Goal: Information Seeking & Learning: Learn about a topic

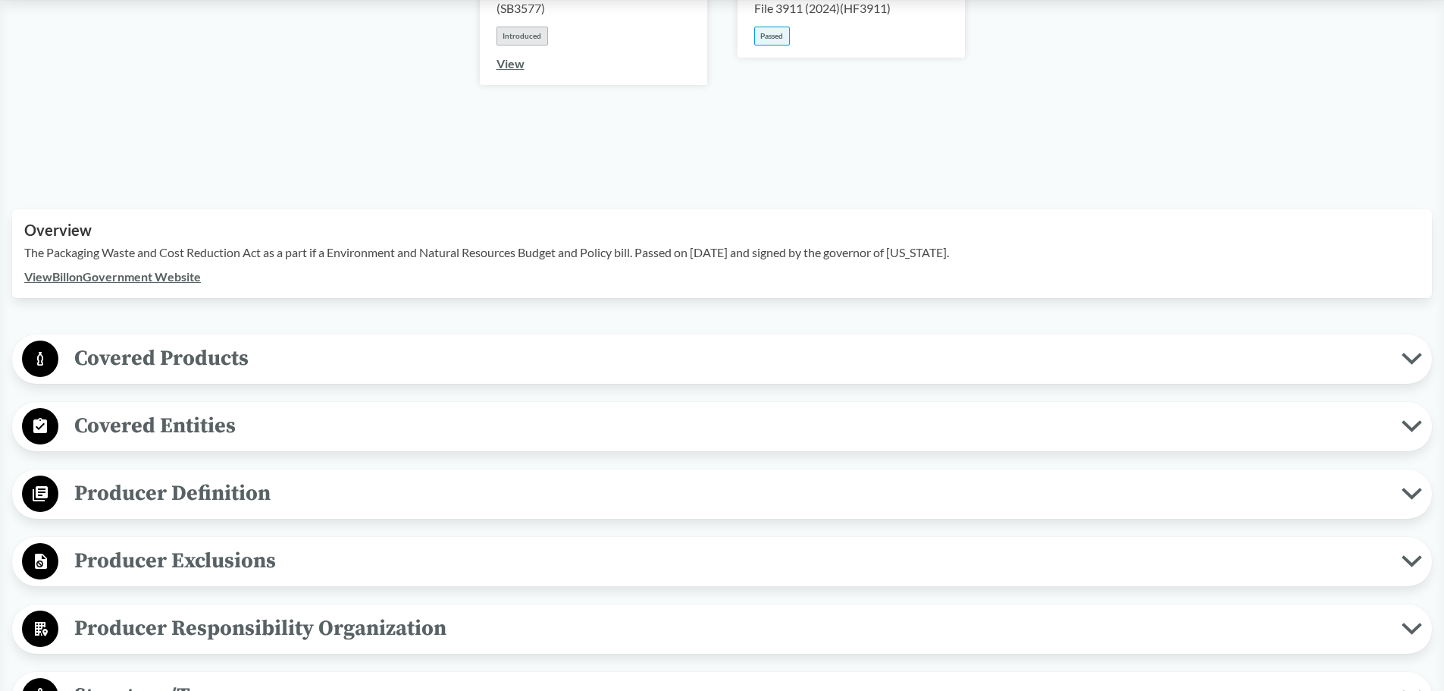
scroll to position [607, 0]
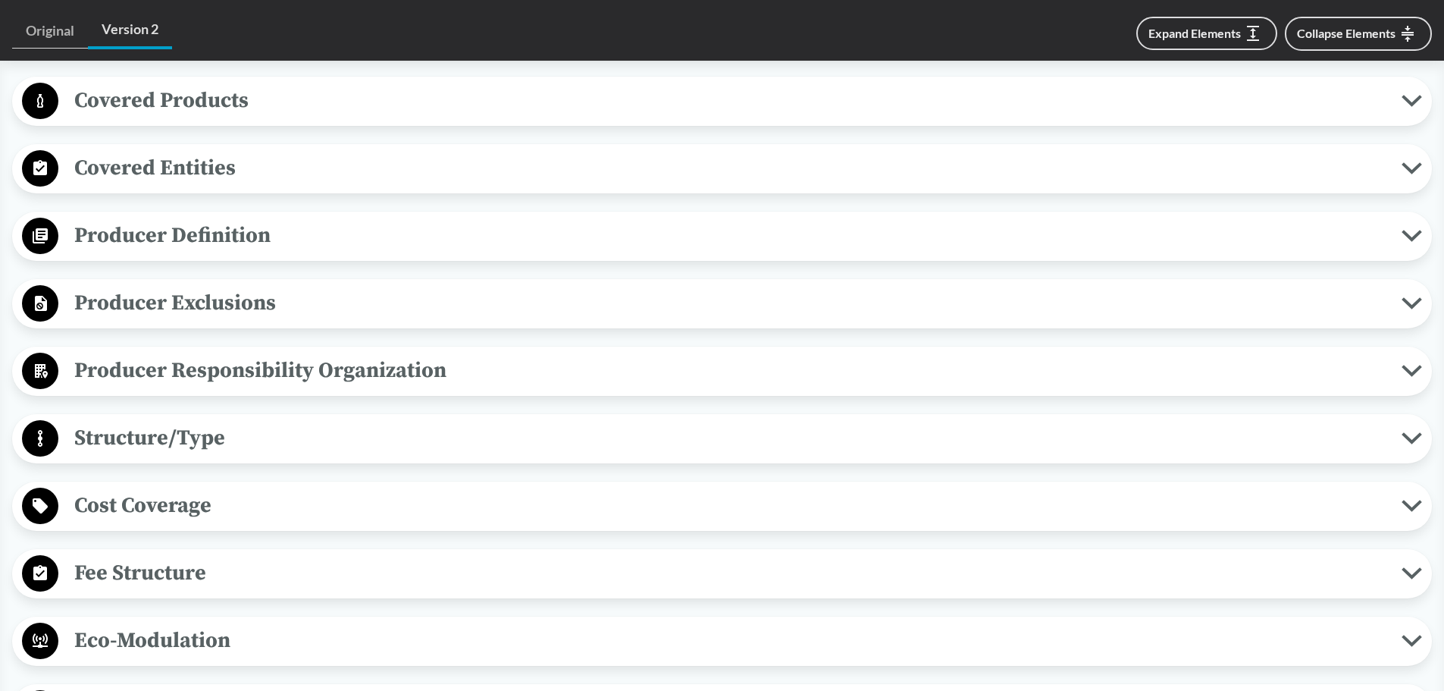
click at [406, 218] on span "Producer Definition" at bounding box center [730, 235] width 1344 height 34
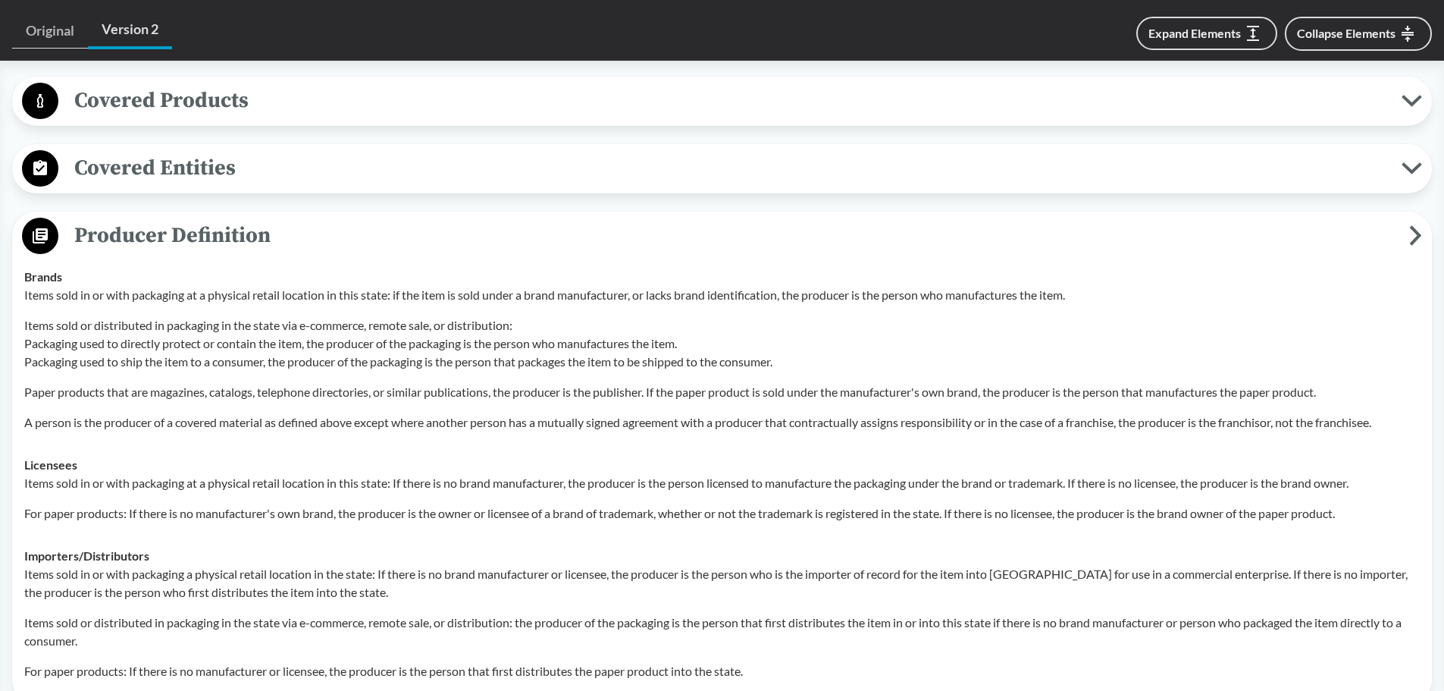
click at [271, 218] on span "Producer Definition" at bounding box center [733, 235] width 1351 height 34
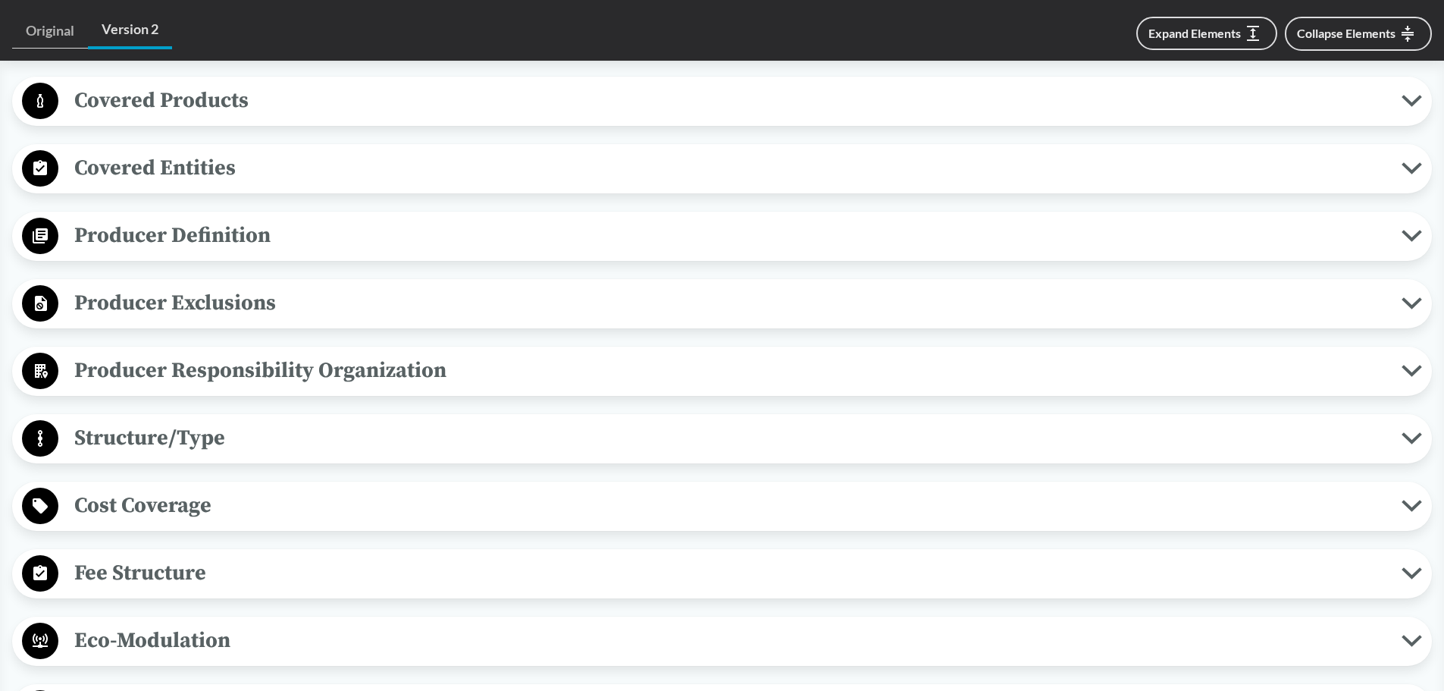
click at [228, 151] on span "Covered Entities" at bounding box center [730, 168] width 1344 height 34
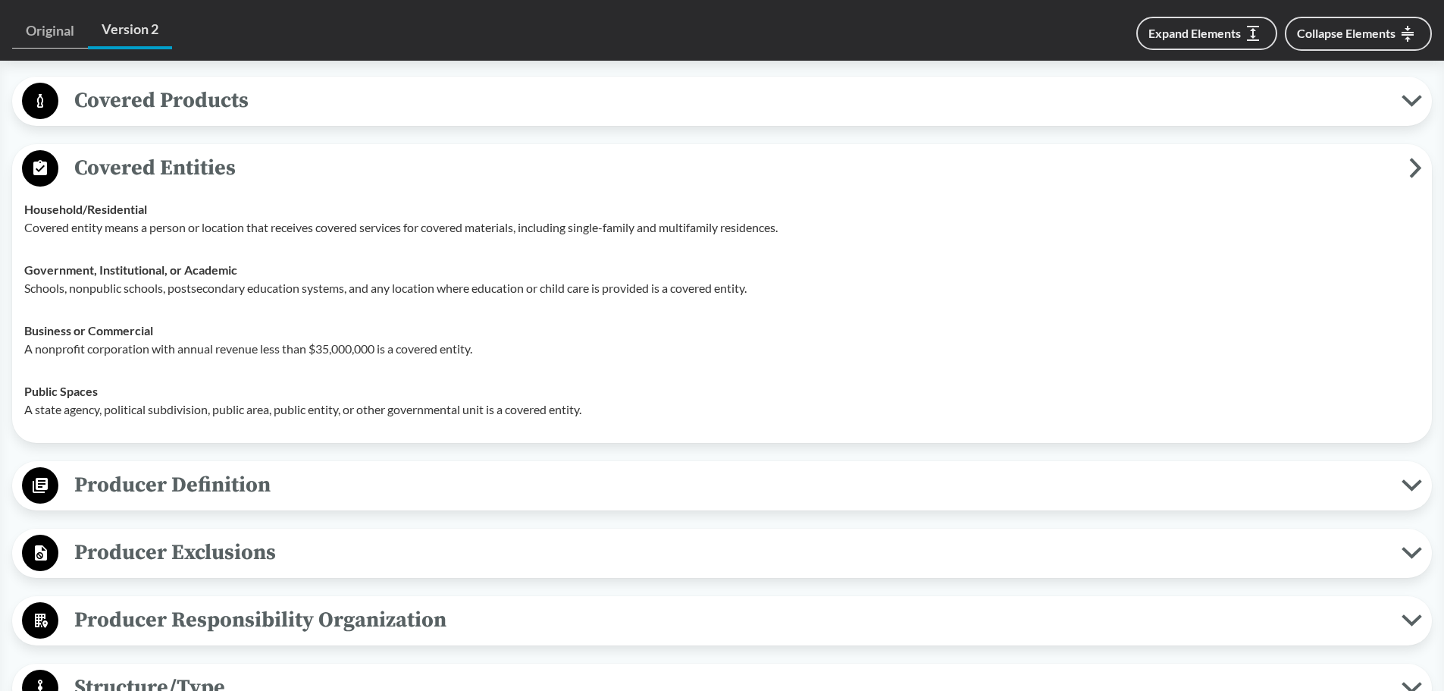
click at [228, 151] on span "Covered Entities" at bounding box center [733, 168] width 1351 height 34
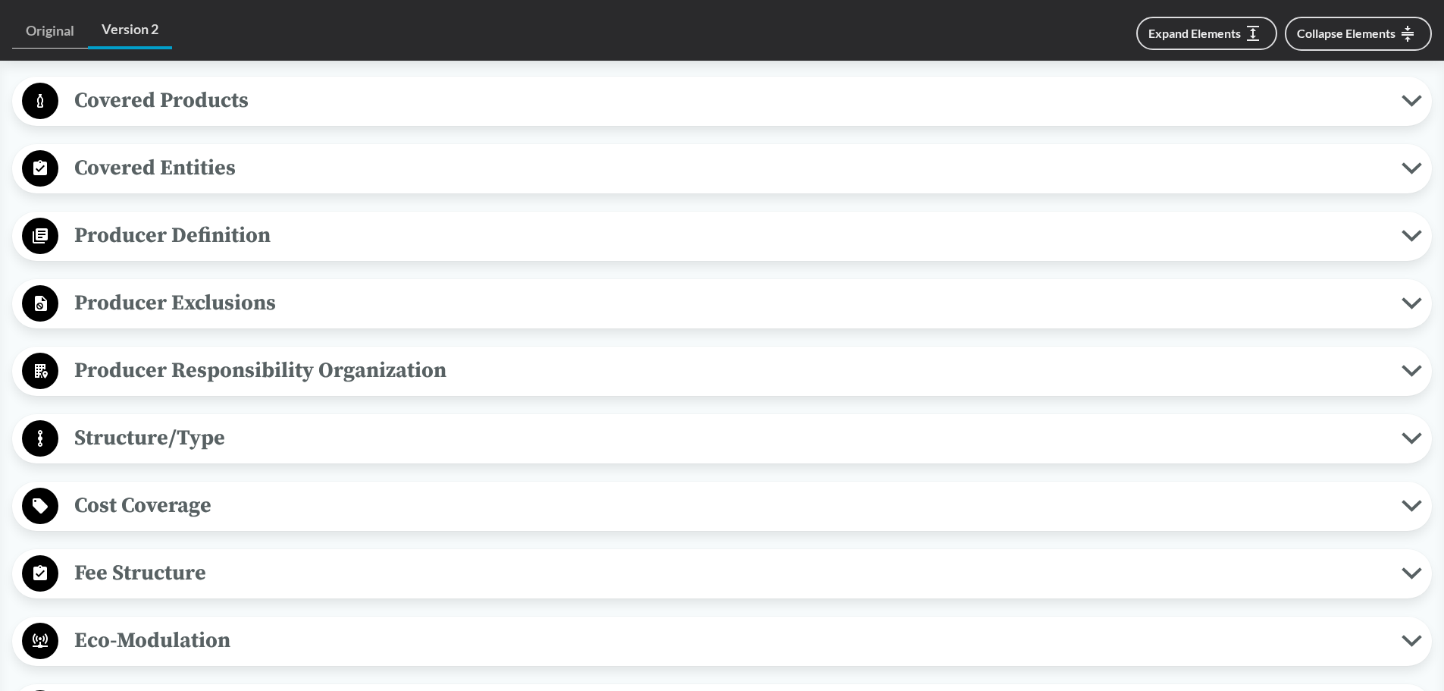
click at [231, 83] on span "Covered Products" at bounding box center [730, 100] width 1344 height 34
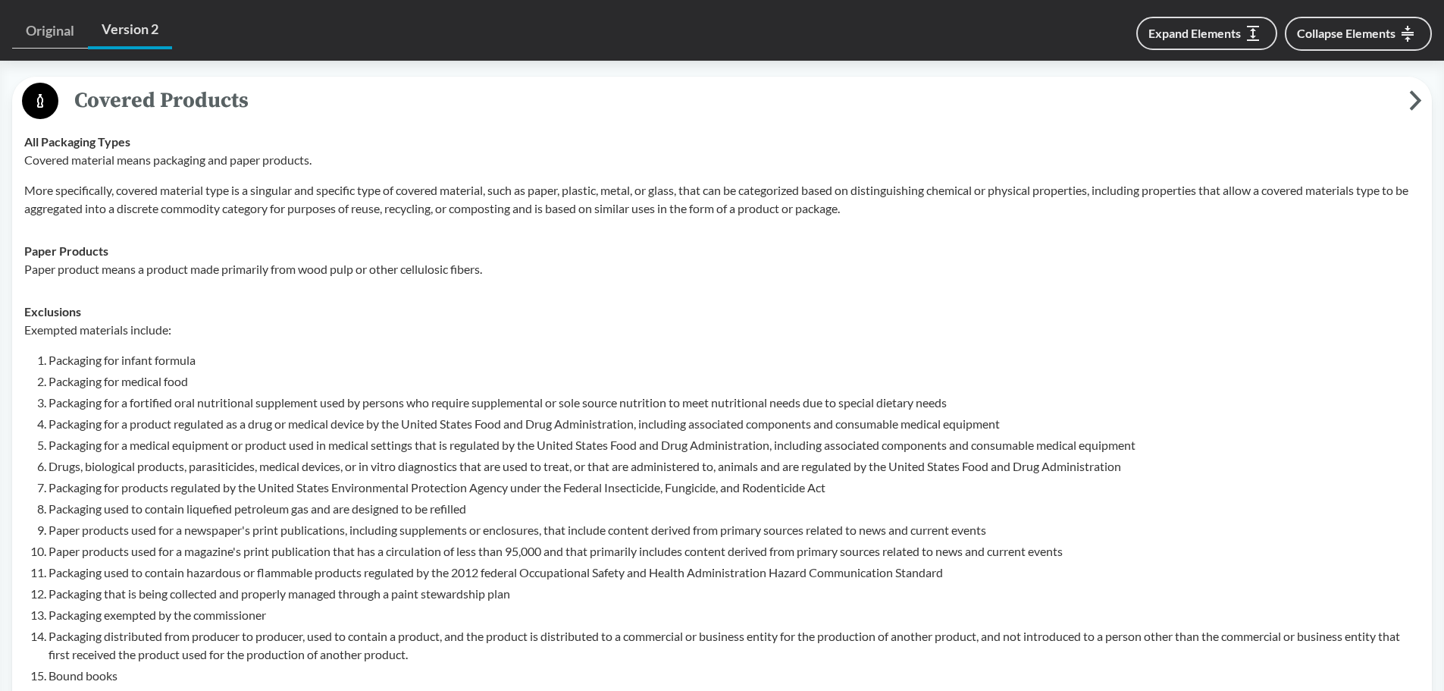
scroll to position [0, 0]
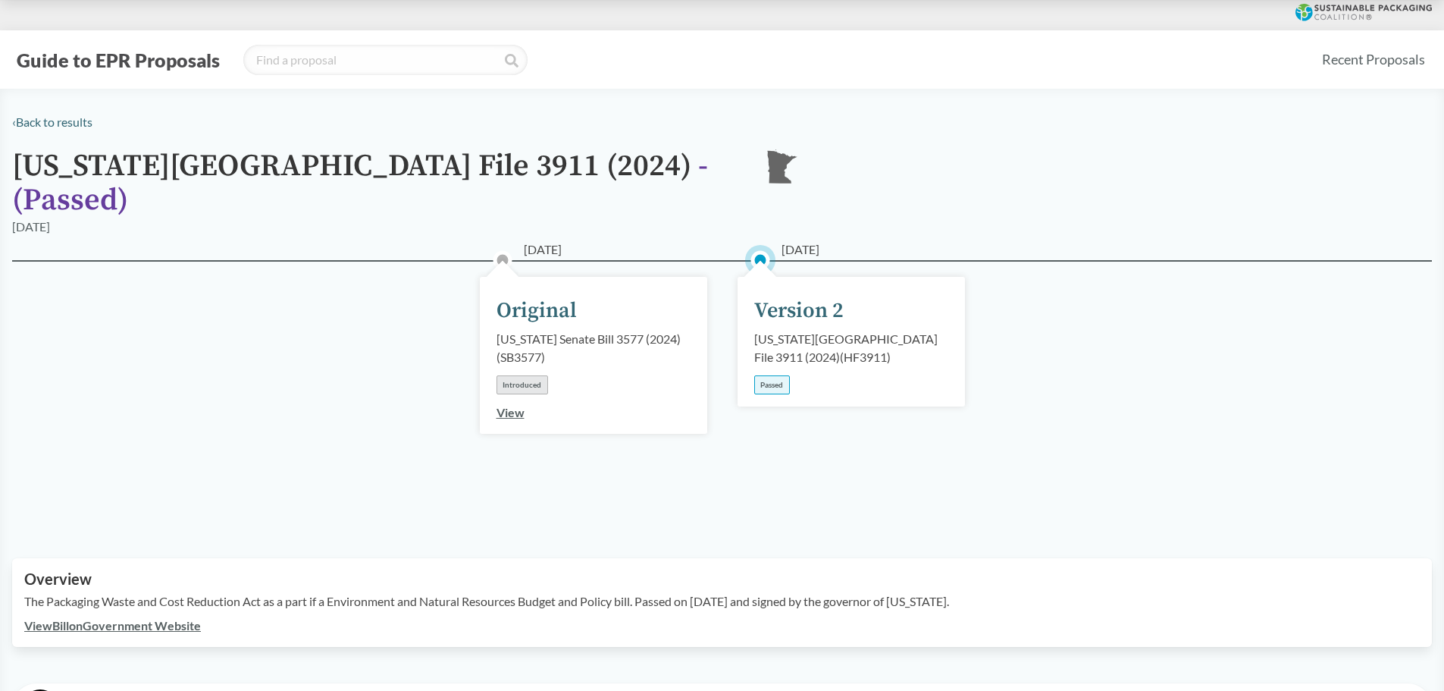
click at [785, 277] on div "[DATE] Version 2 [US_STATE][GEOGRAPHIC_DATA] File 3911 (2024) ( HF3911 ) Passed" at bounding box center [851, 342] width 227 height 130
click at [789, 295] on div "Version 2" at bounding box center [798, 311] width 89 height 32
click at [820, 347] on div "[DATE] Version 2 [US_STATE][GEOGRAPHIC_DATA] File 3911 (2024) ( HF3911 ) Passed" at bounding box center [851, 342] width 227 height 130
click at [779, 375] on div "Passed" at bounding box center [772, 384] width 36 height 19
click at [770, 375] on div "Passed" at bounding box center [772, 384] width 36 height 19
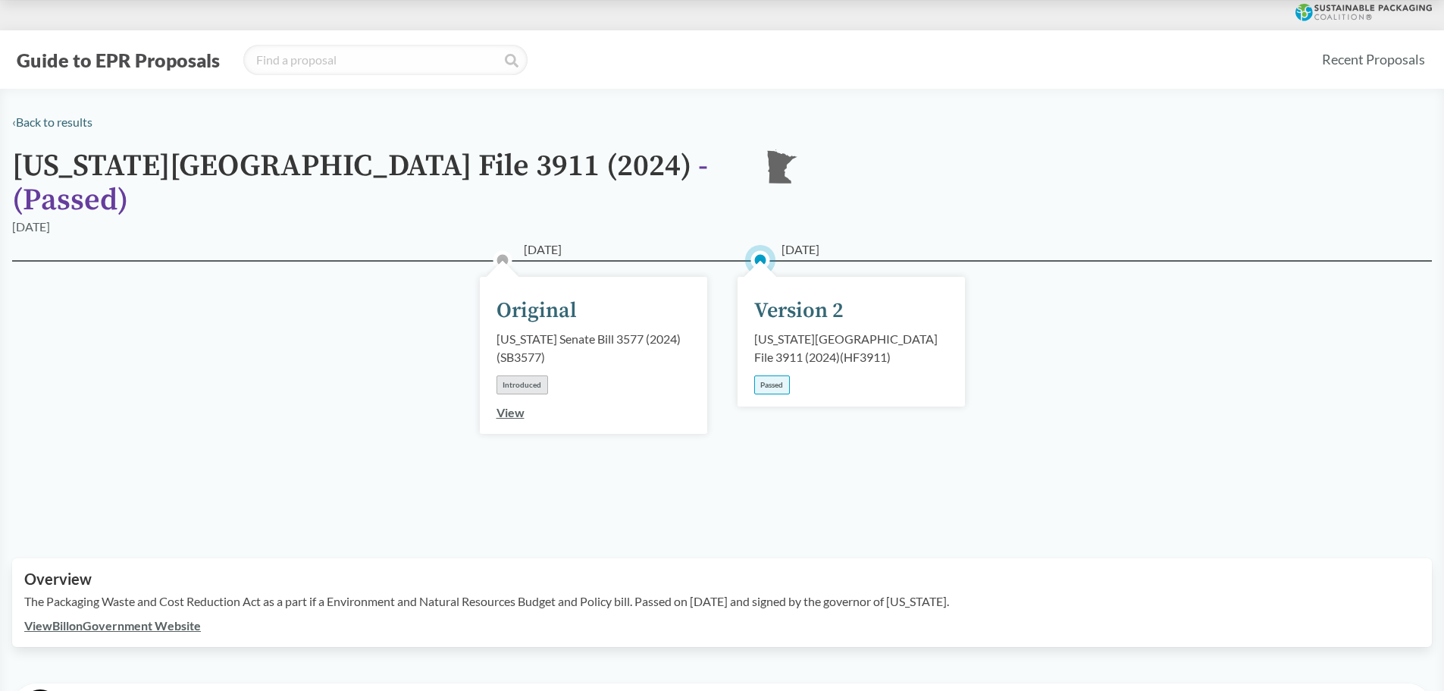
click at [1290, 260] on div "[DATE] Original [US_STATE] Senate Bill 3577 (2024) ( SB3577 ) Introduced View […" at bounding box center [722, 391] width 1420 height 262
click at [1253, 372] on div "[DATE] Original [US_STATE] Senate Bill 3577 (2024) ( SB3577 ) Introduced View […" at bounding box center [722, 391] width 1420 height 262
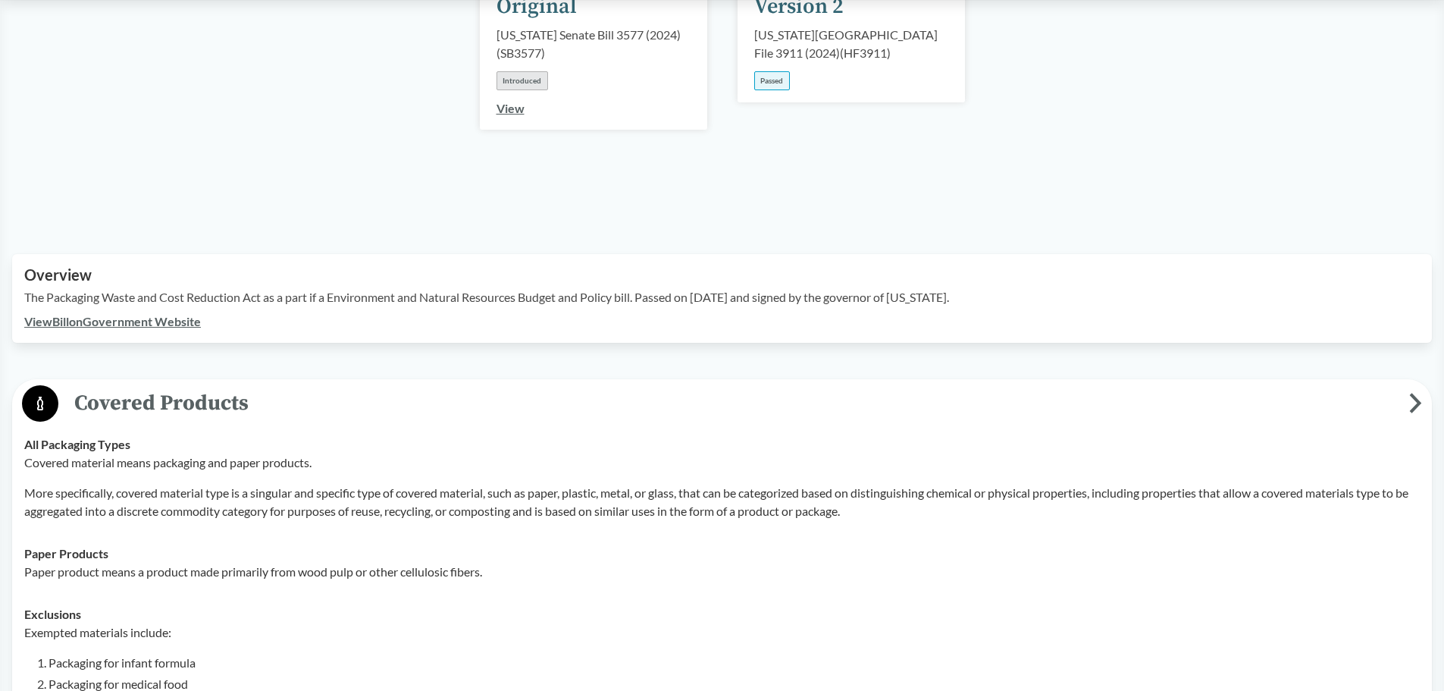
scroll to position [303, 0]
click at [124, 315] on link "View Bill on Government Website" at bounding box center [112, 322] width 177 height 14
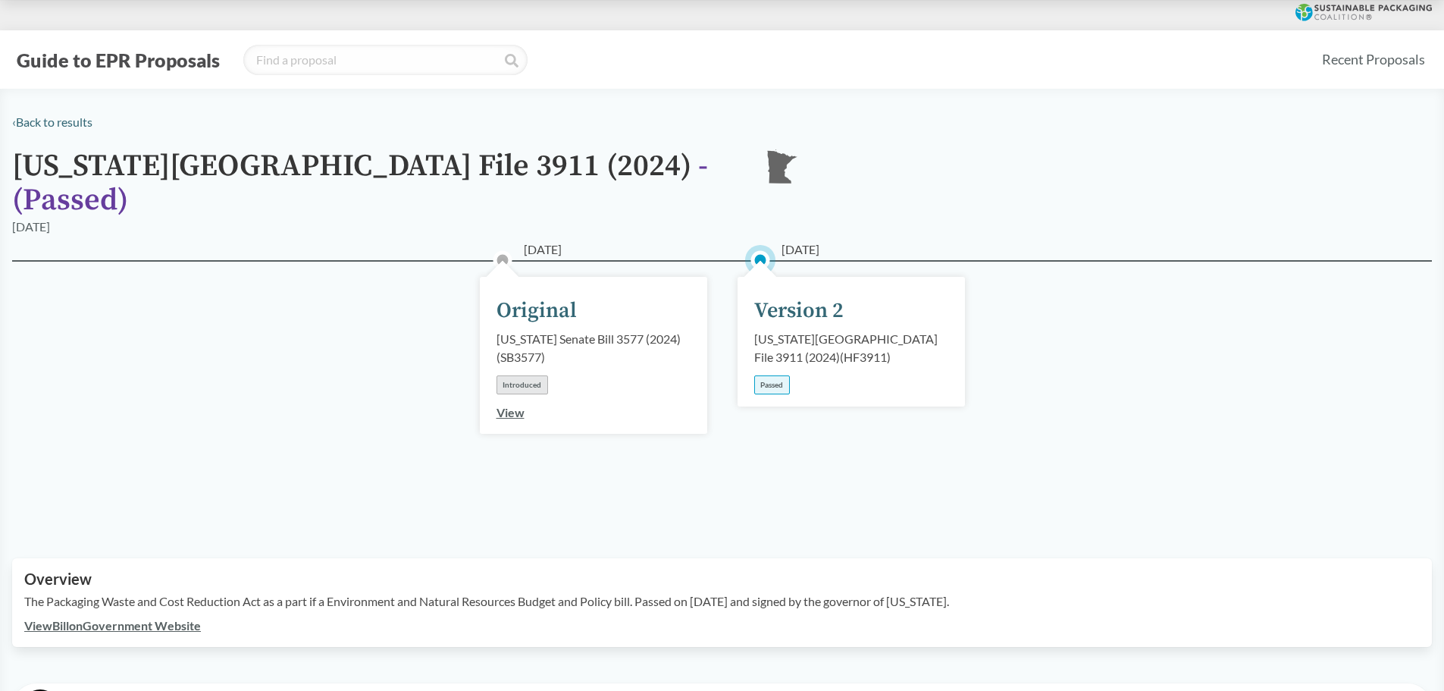
click at [515, 405] on link "View" at bounding box center [511, 412] width 28 height 14
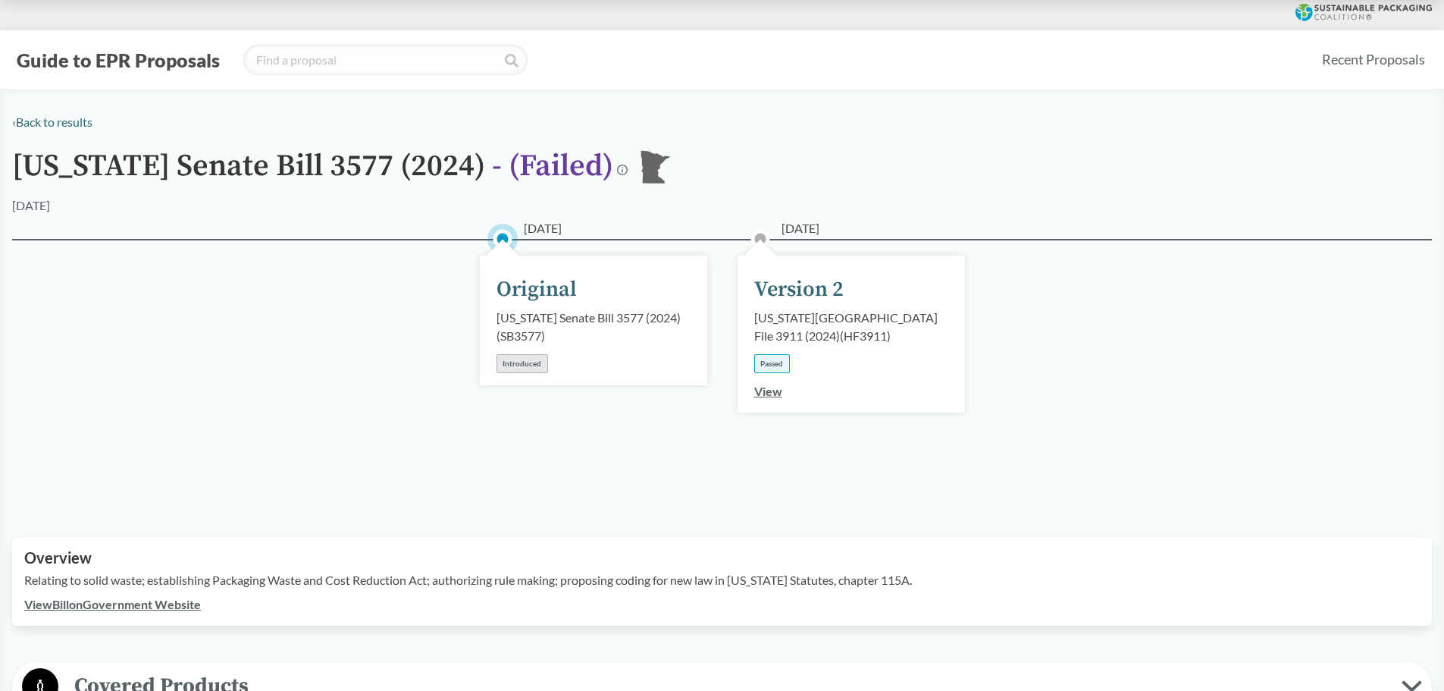
click at [776, 390] on link "View" at bounding box center [768, 391] width 28 height 14
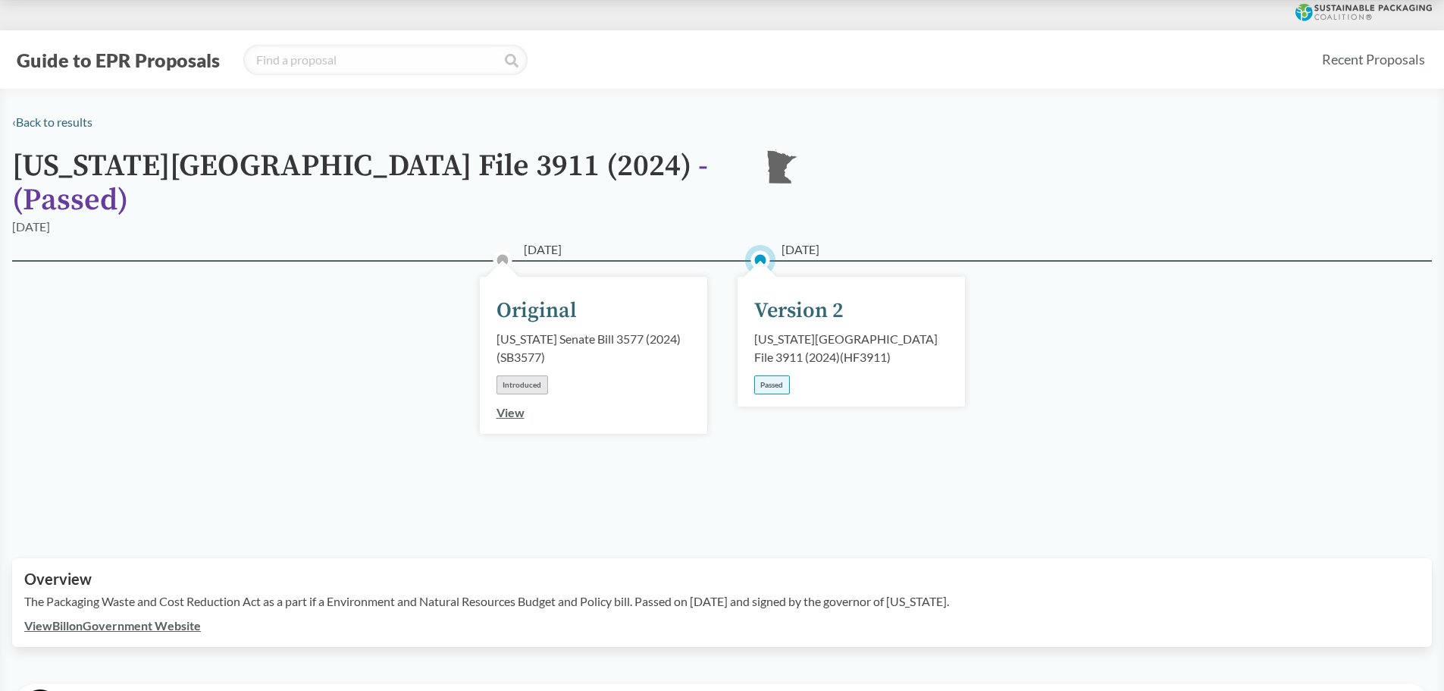
click at [777, 375] on div "Passed" at bounding box center [772, 384] width 36 height 19
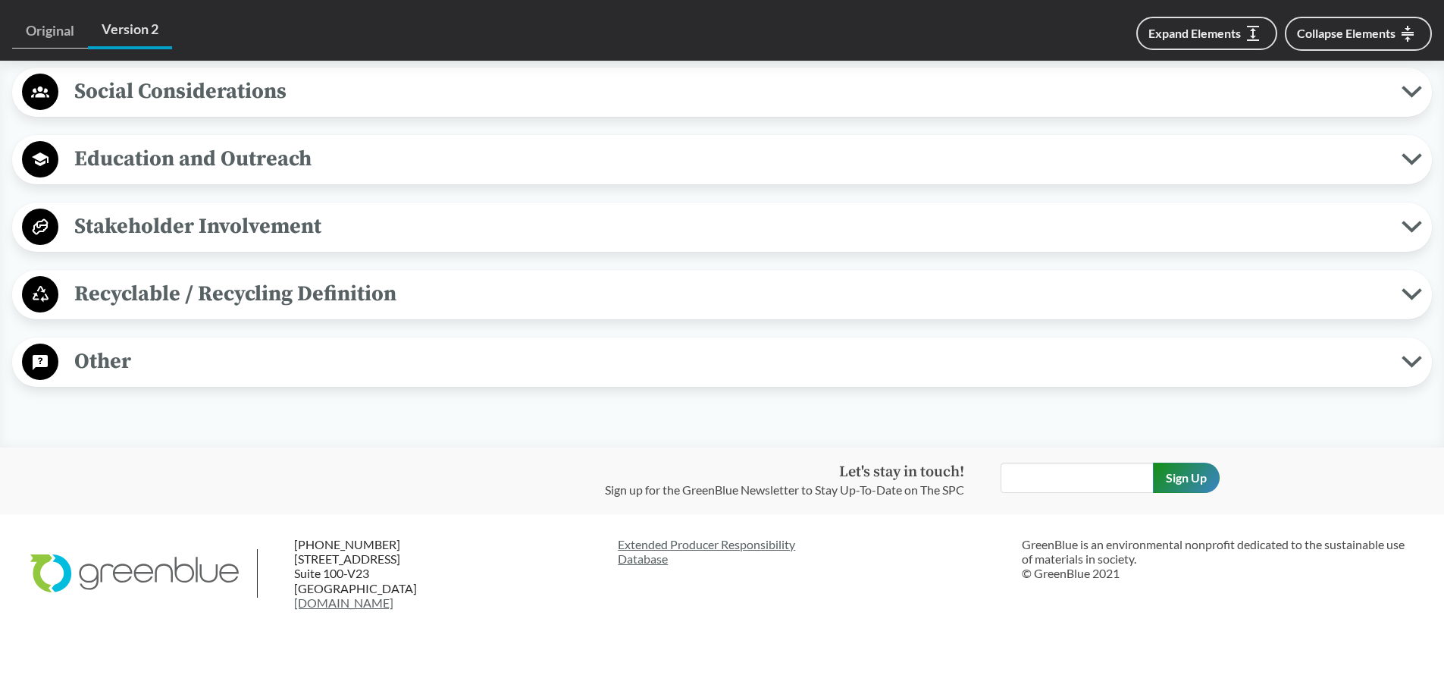
scroll to position [111, 0]
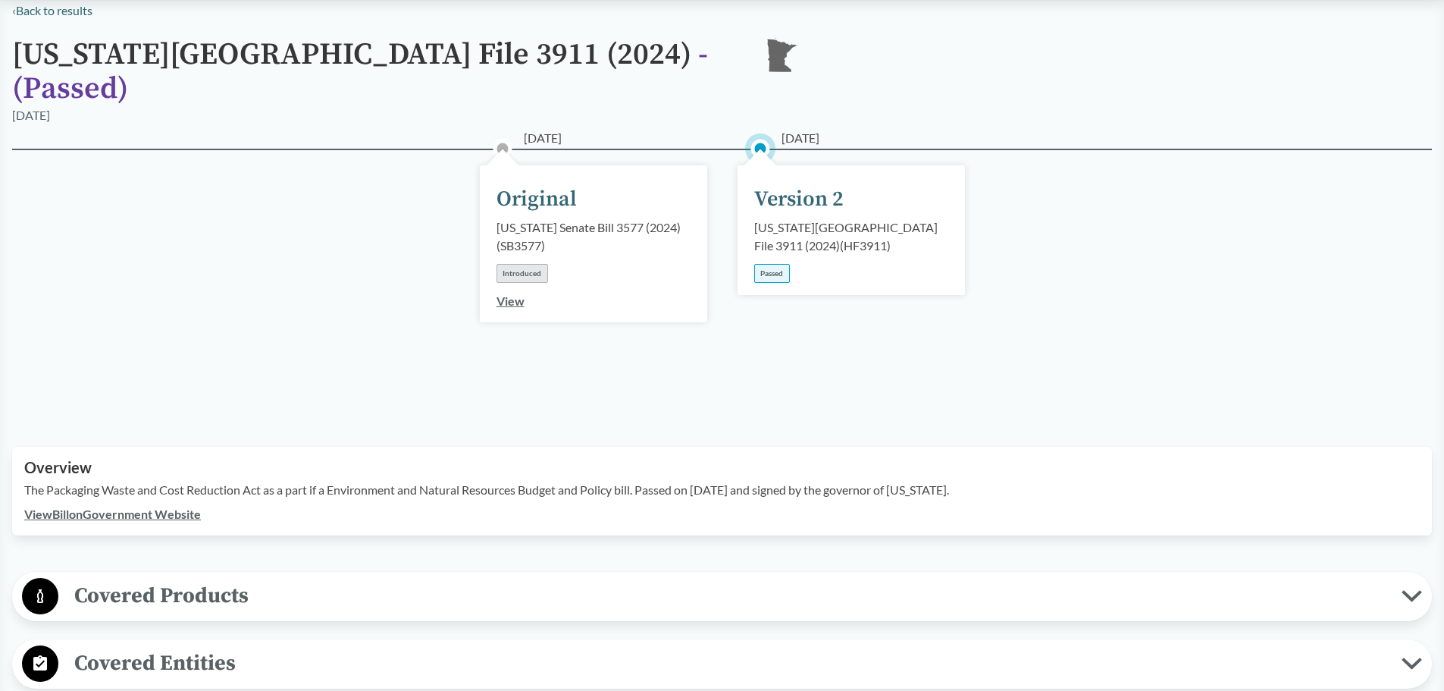
click at [785, 572] on div "Covered Products All Packaging Types Covered material means packaging and paper…" at bounding box center [722, 596] width 1420 height 49
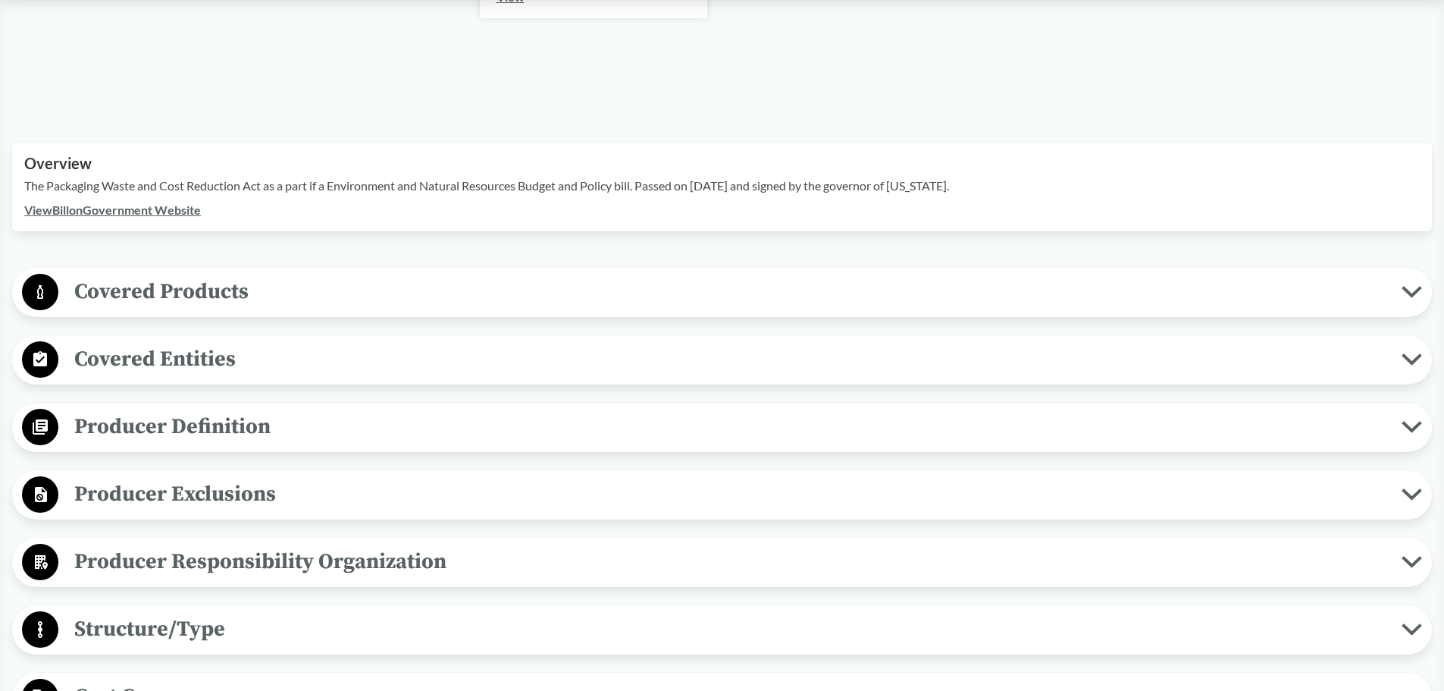
scroll to position [415, 0]
click at [1402, 409] on button "Producer Definition" at bounding box center [721, 428] width 1409 height 39
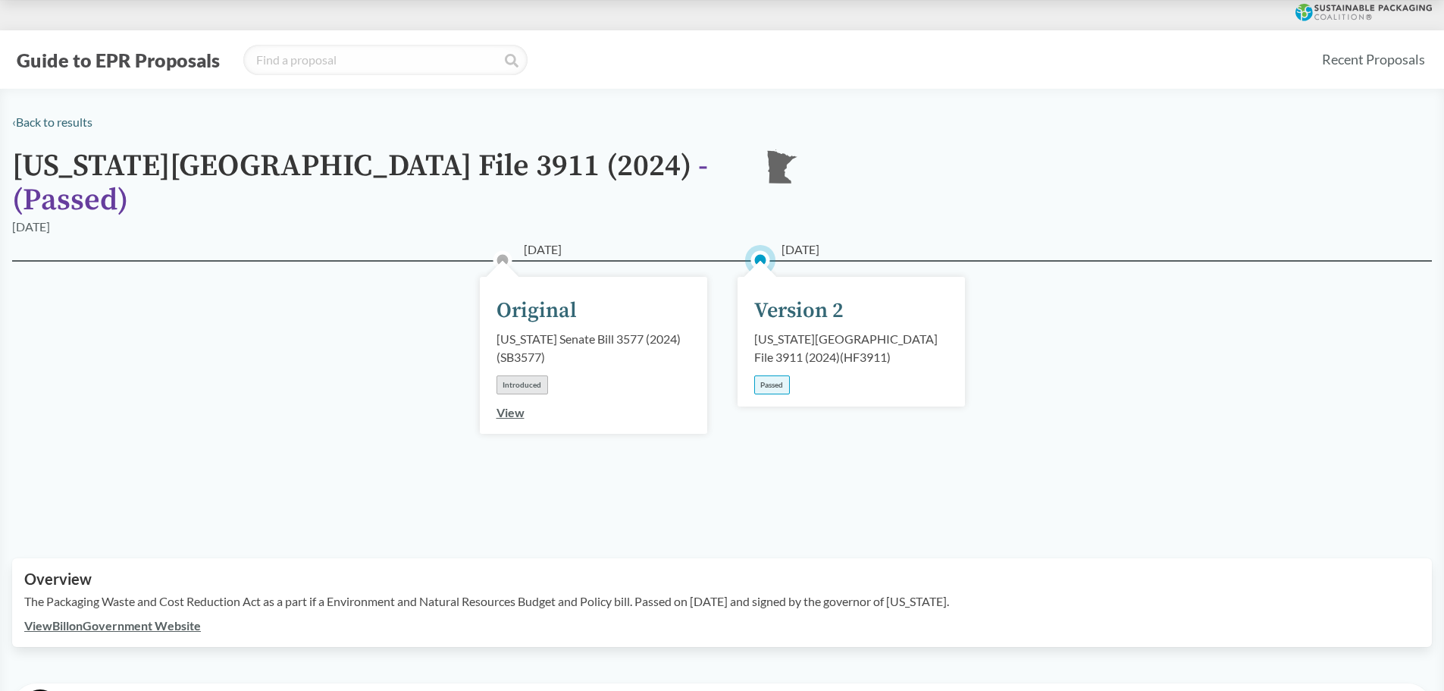
scroll to position [361, 0]
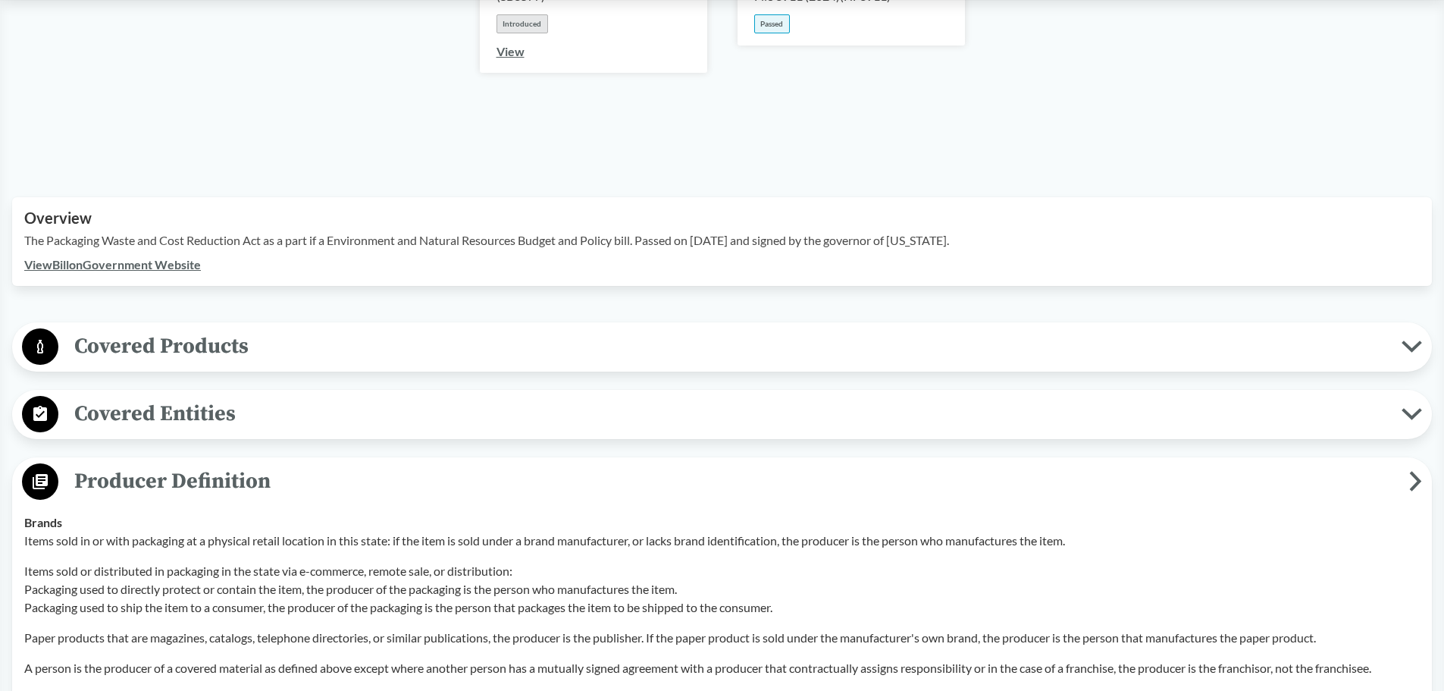
click at [828, 329] on span "Covered Products" at bounding box center [730, 346] width 1344 height 34
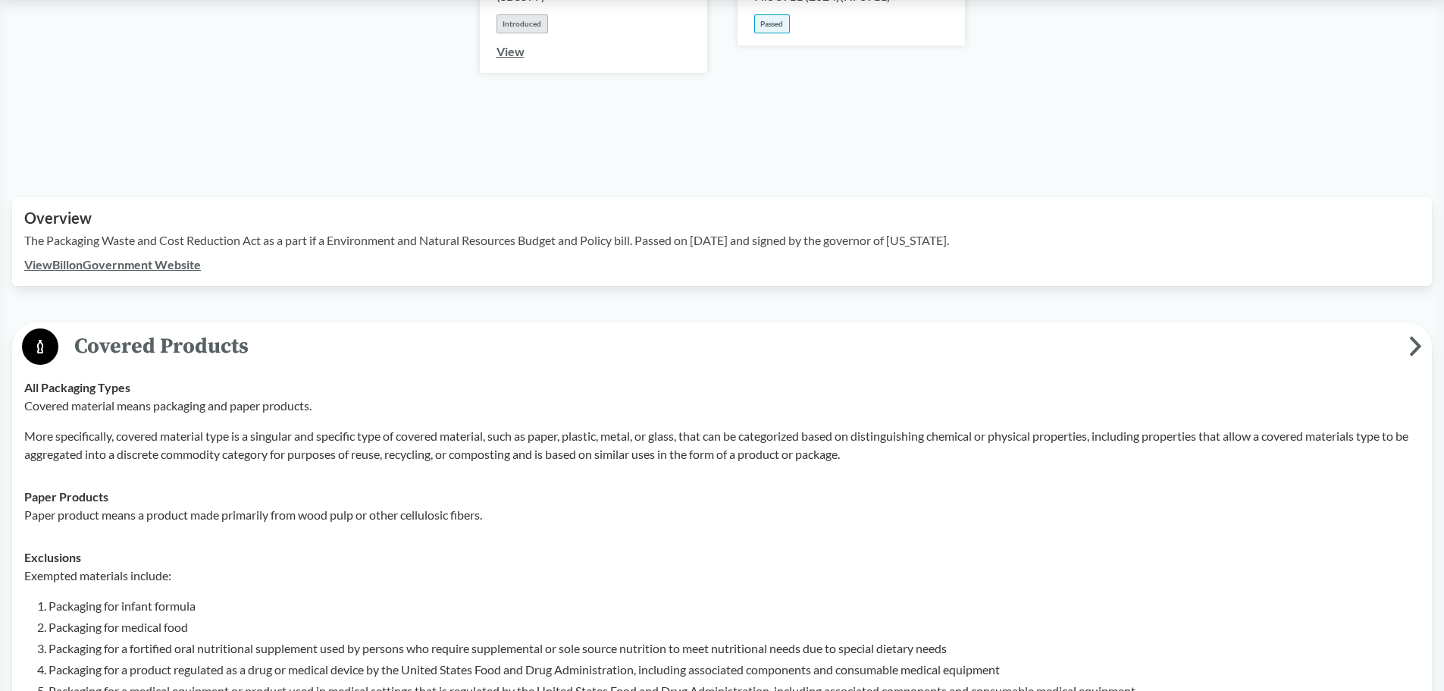
click at [1138, 397] on p "Covered material means packaging and paper products." at bounding box center [722, 406] width 1396 height 18
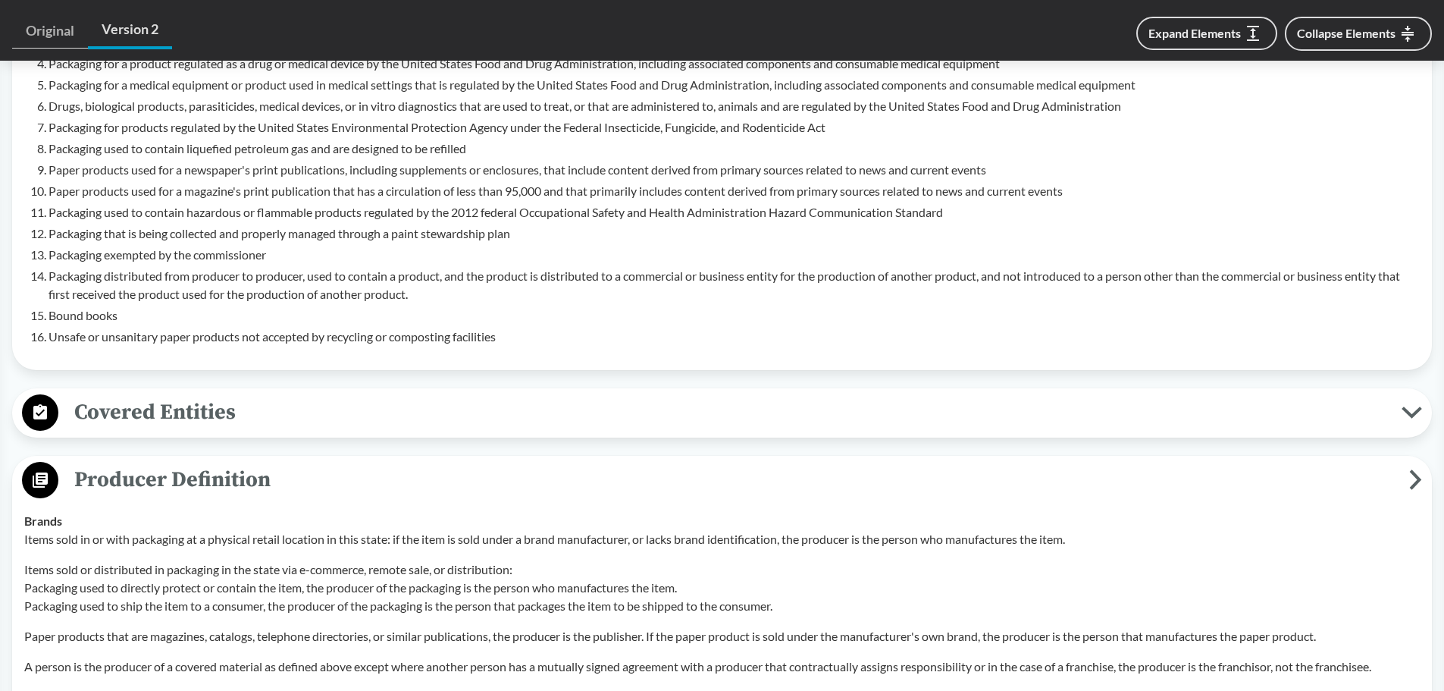
scroll to position [967, 0]
click at [1212, 30] on button "Expand Elements" at bounding box center [1207, 33] width 141 height 33
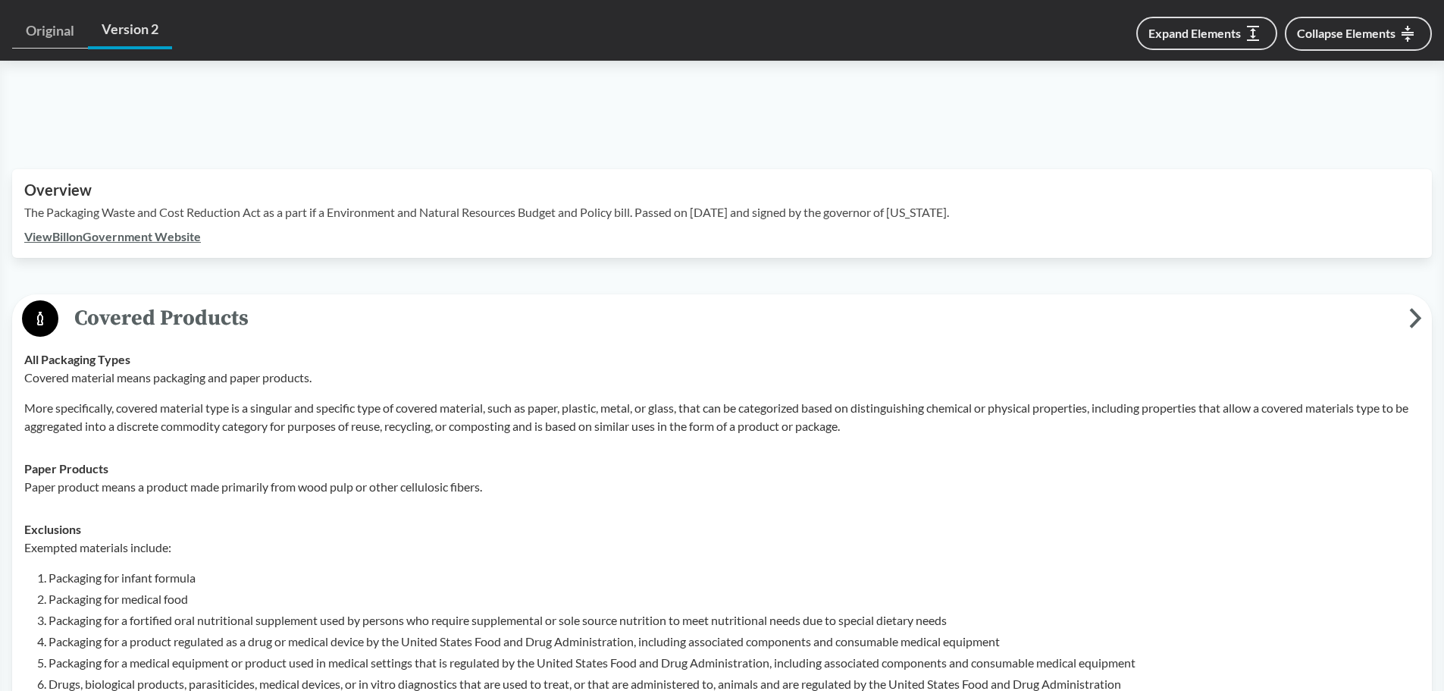
scroll to position [0, 0]
